Goal: Check status: Check status

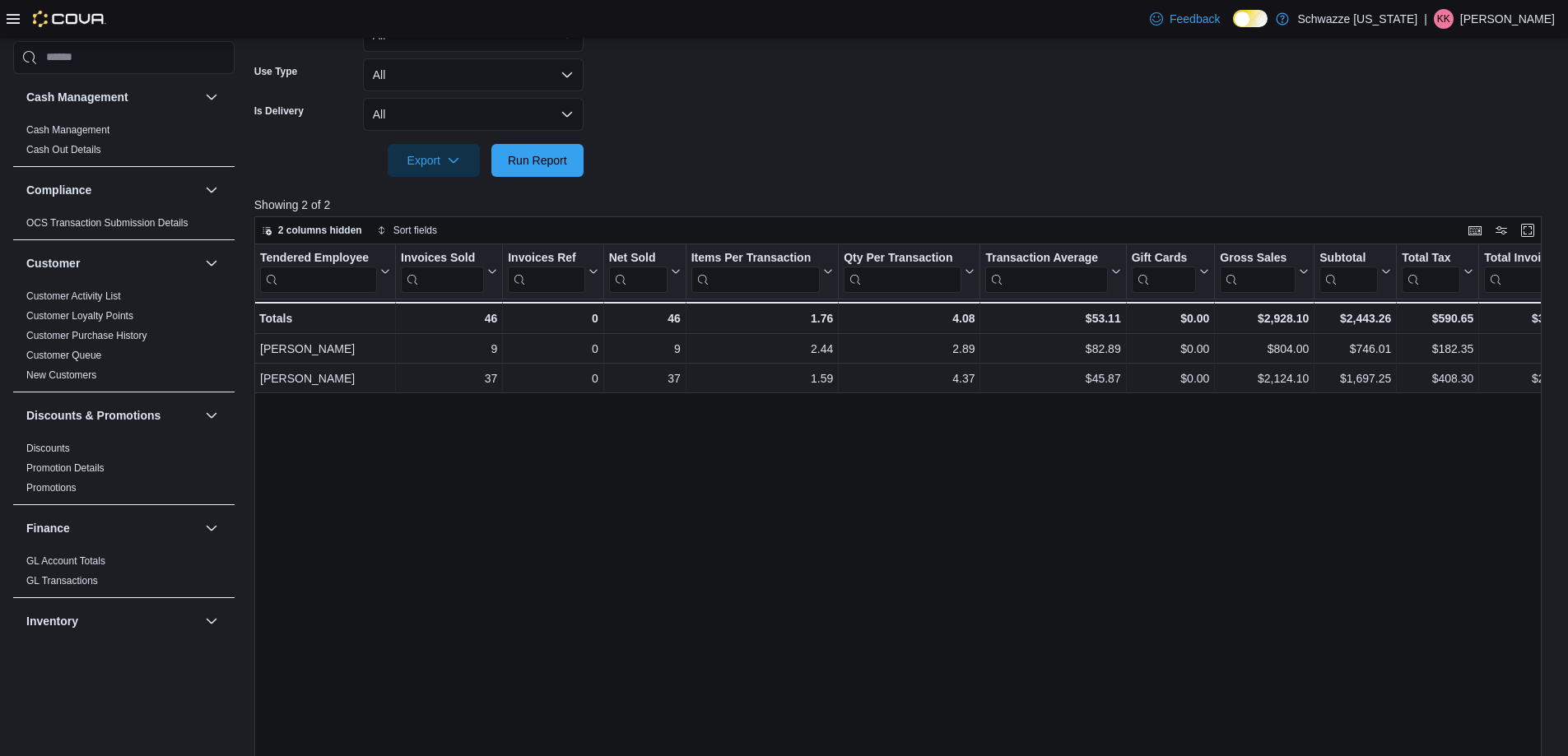
scroll to position [476, 0]
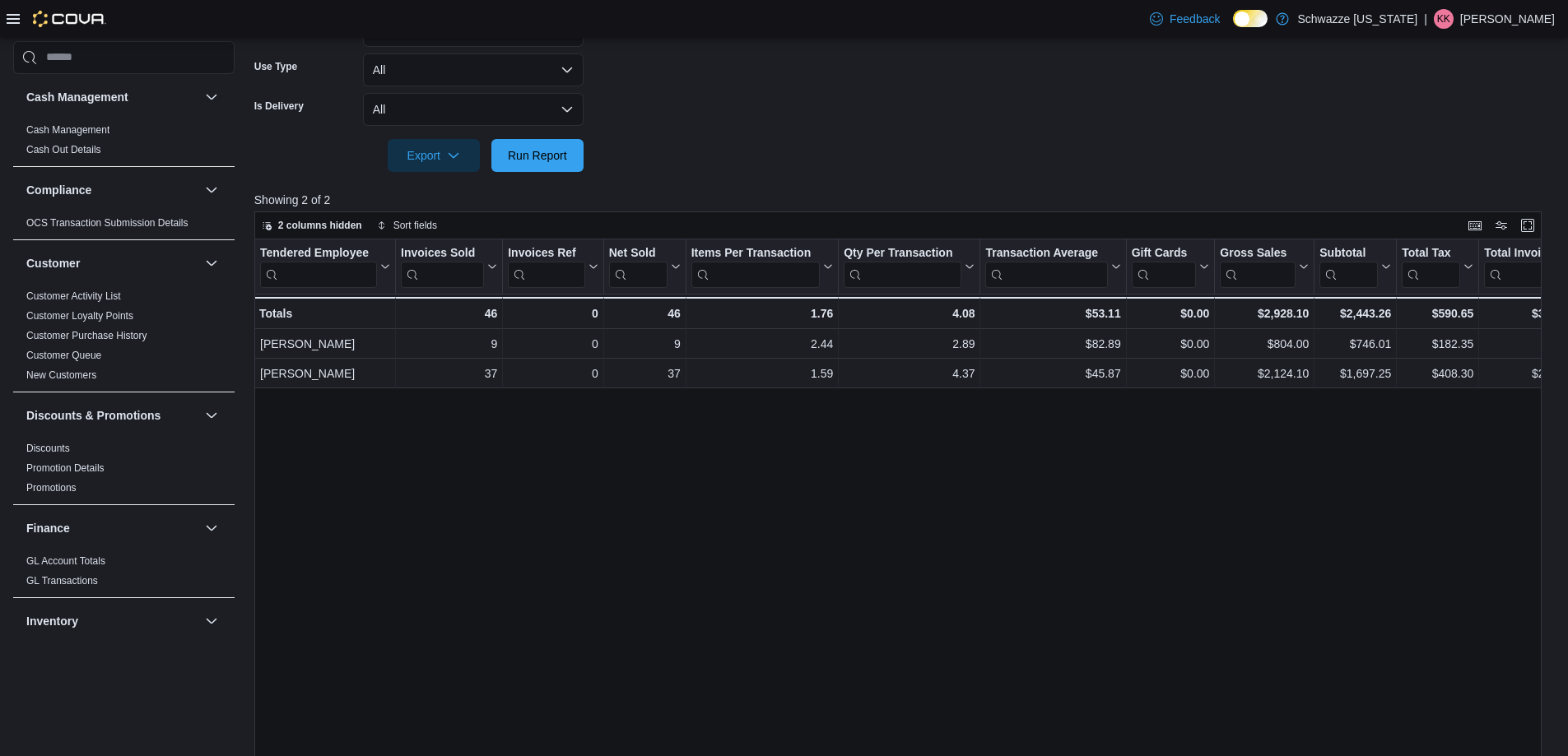
click at [923, 437] on div "Tendered Employee Click to view column header actions Invoices Sold Click to vi…" at bounding box center [904, 528] width 1299 height 577
